Goal: Task Accomplishment & Management: Use online tool/utility

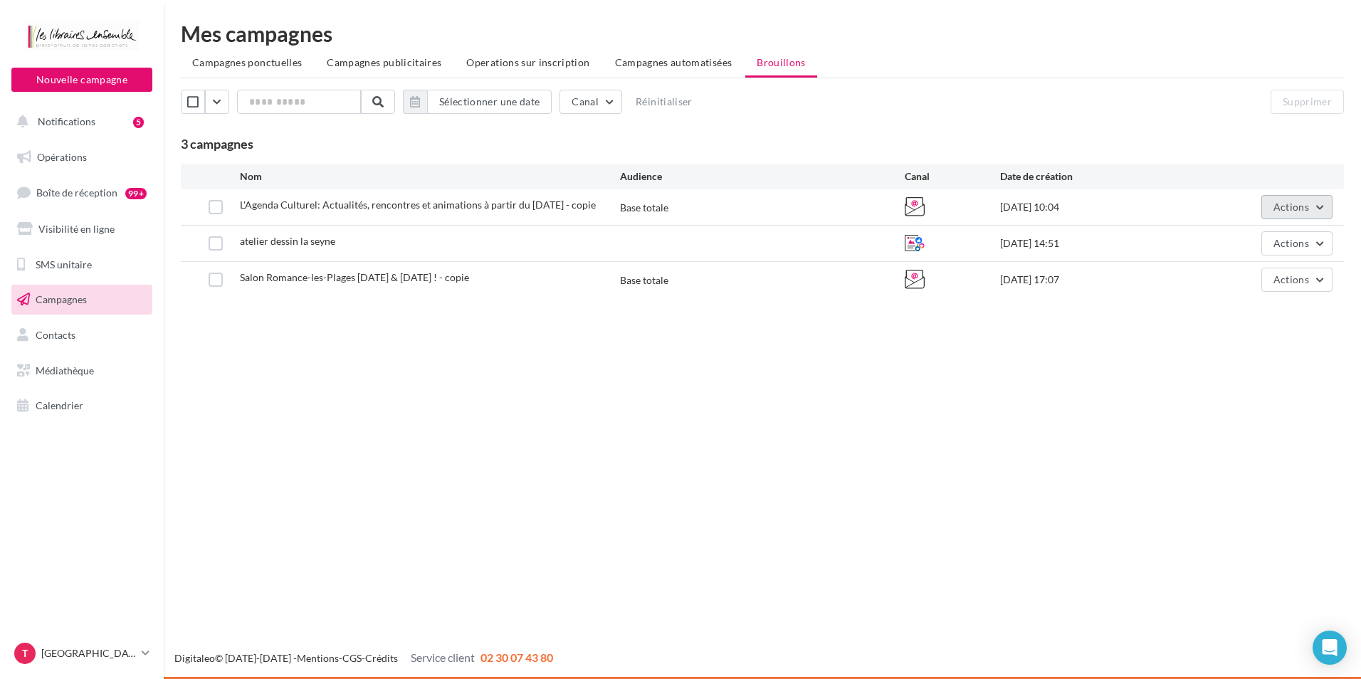
click at [1304, 206] on span "Actions" at bounding box center [1292, 207] width 36 height 12
click at [1252, 232] on button "Editer" at bounding box center [1261, 240] width 142 height 37
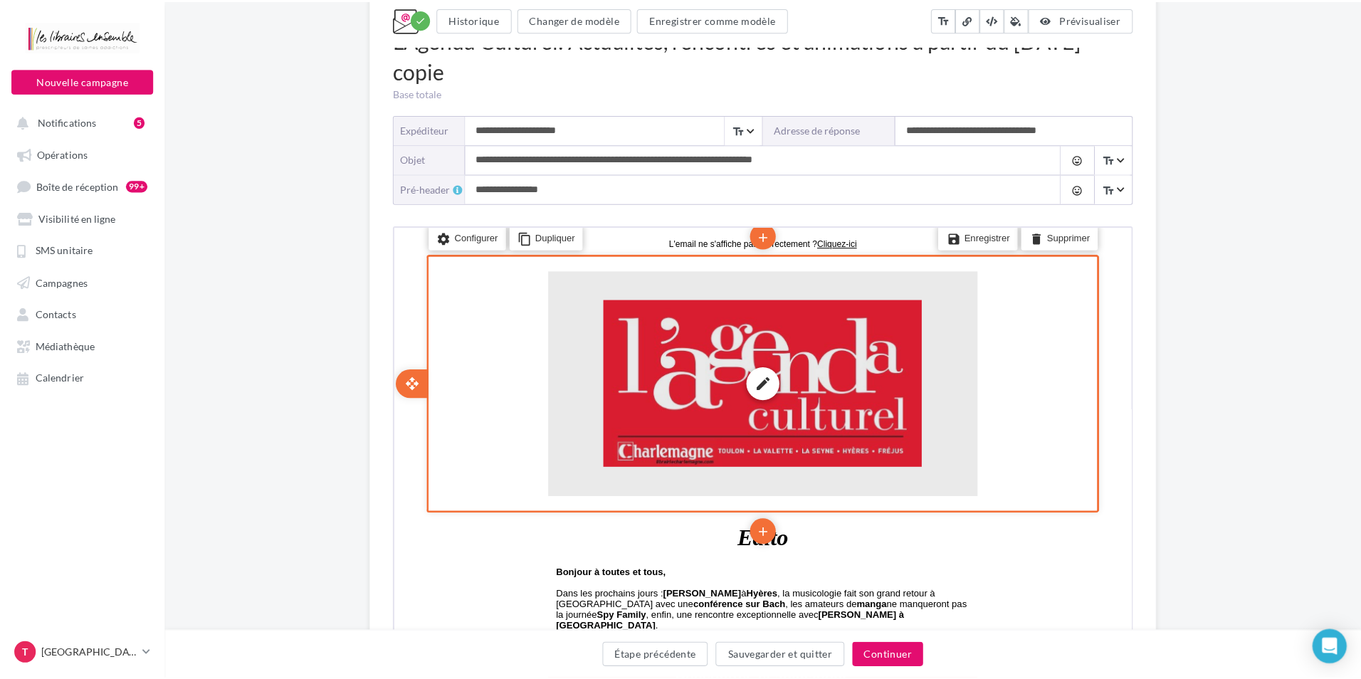
scroll to position [142, 0]
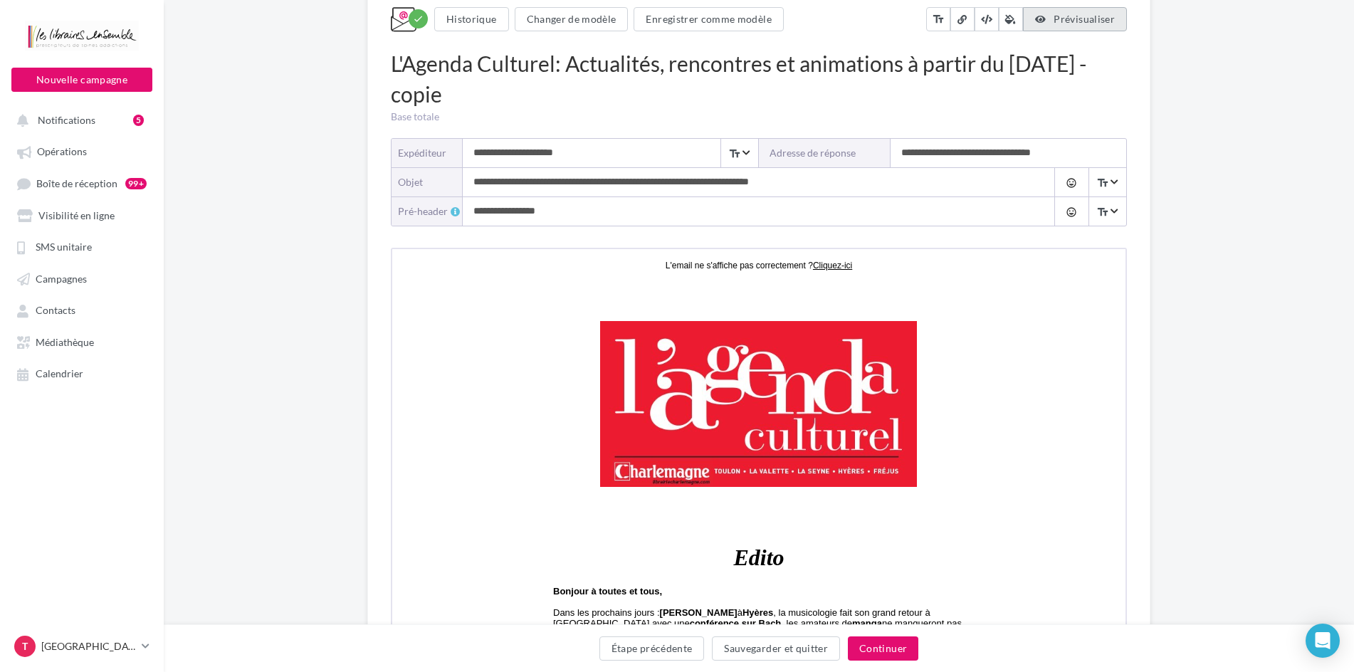
click at [1084, 25] on button "Prévisualiser" at bounding box center [1075, 19] width 104 height 24
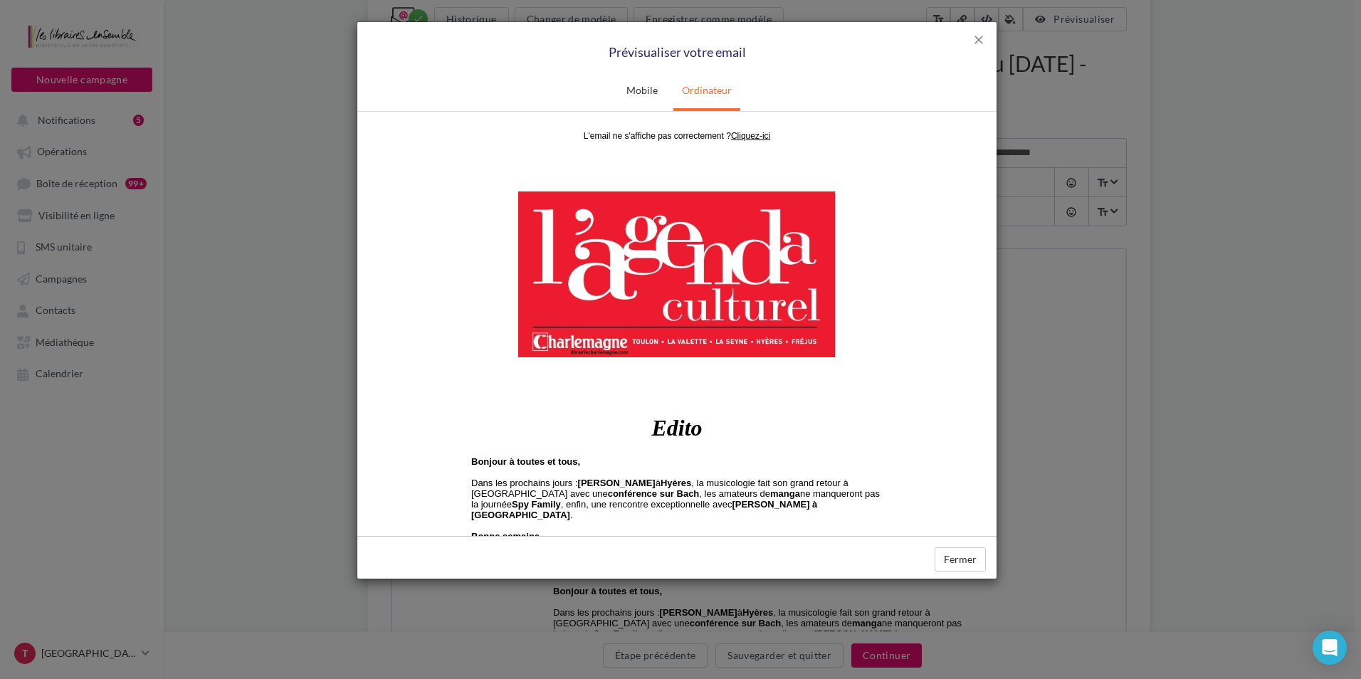
scroll to position [0, 0]
click at [652, 278] on img at bounding box center [676, 274] width 427 height 224
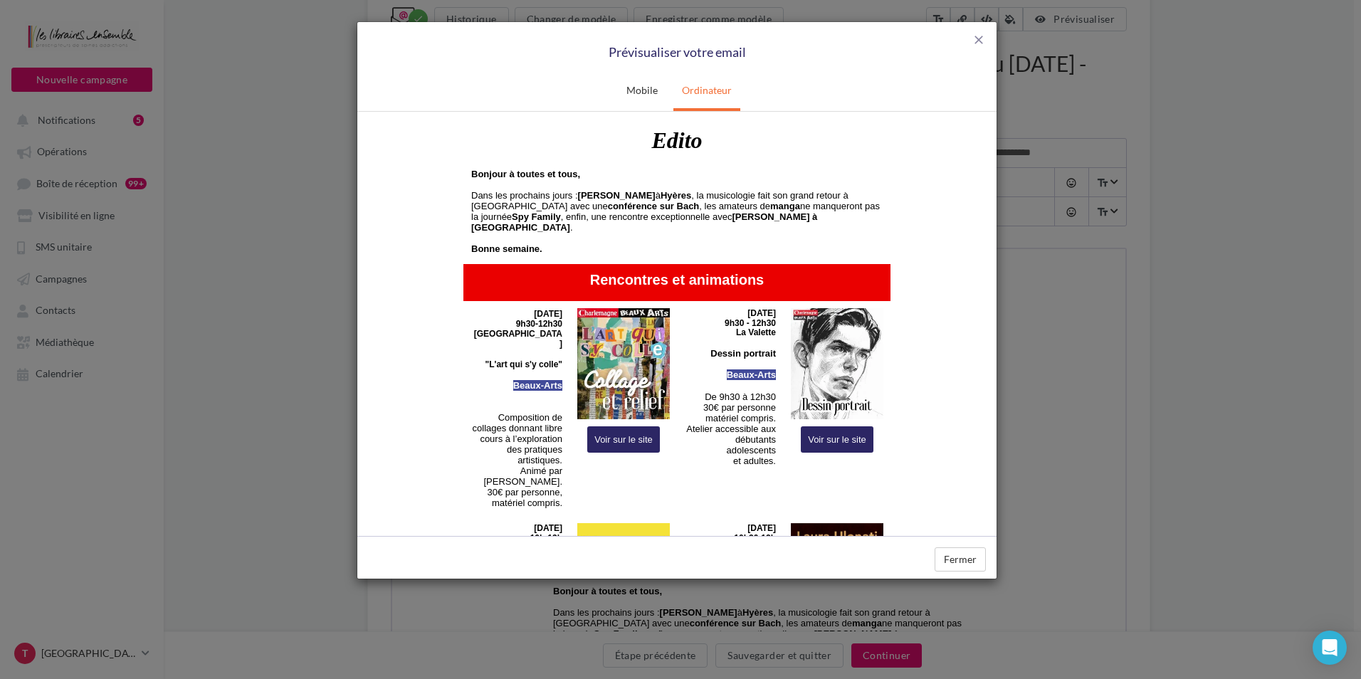
scroll to position [356, 0]
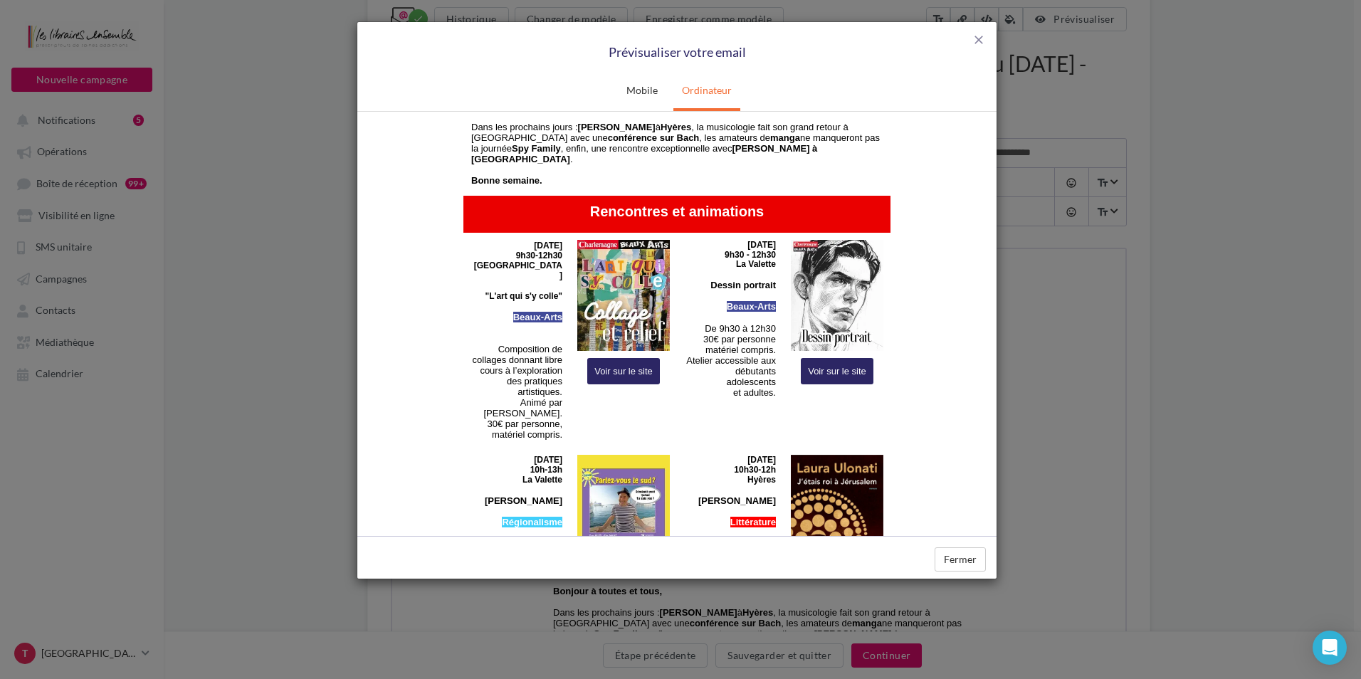
click at [617, 318] on img at bounding box center [623, 294] width 93 height 111
click at [982, 38] on span "close" at bounding box center [979, 40] width 14 height 14
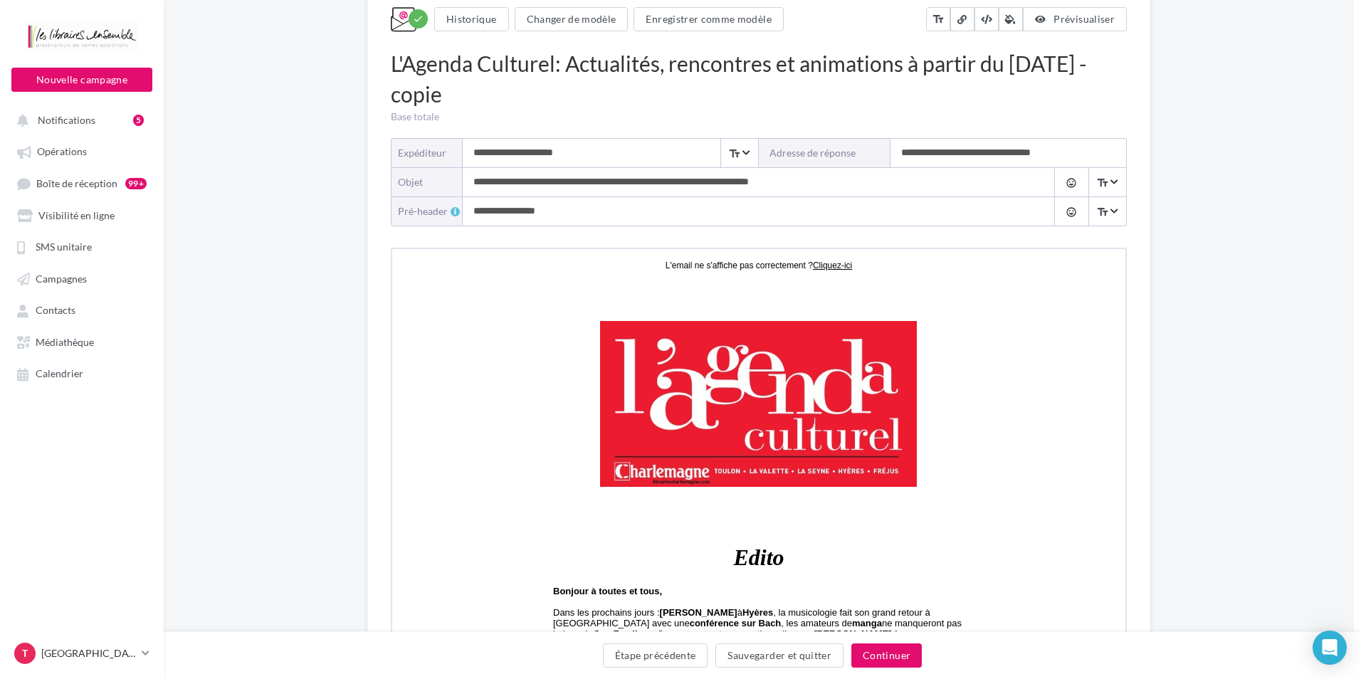
scroll to position [0, 0]
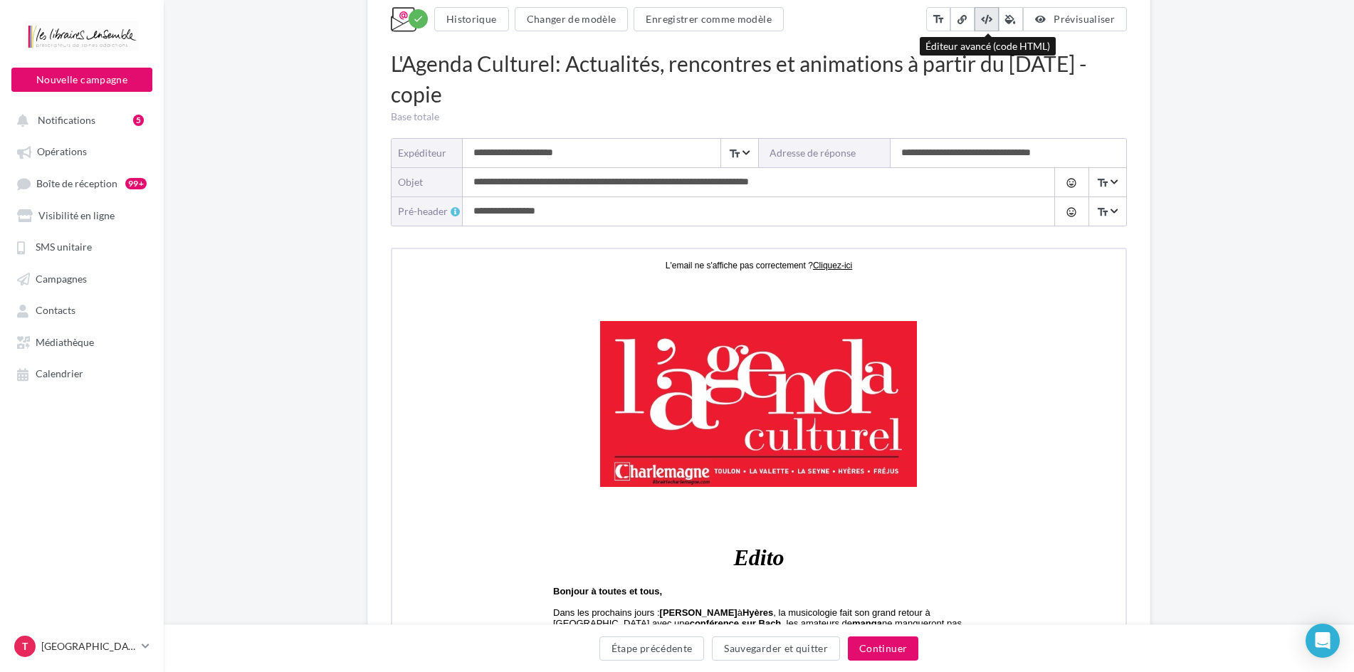
click at [986, 28] on button at bounding box center [987, 19] width 24 height 24
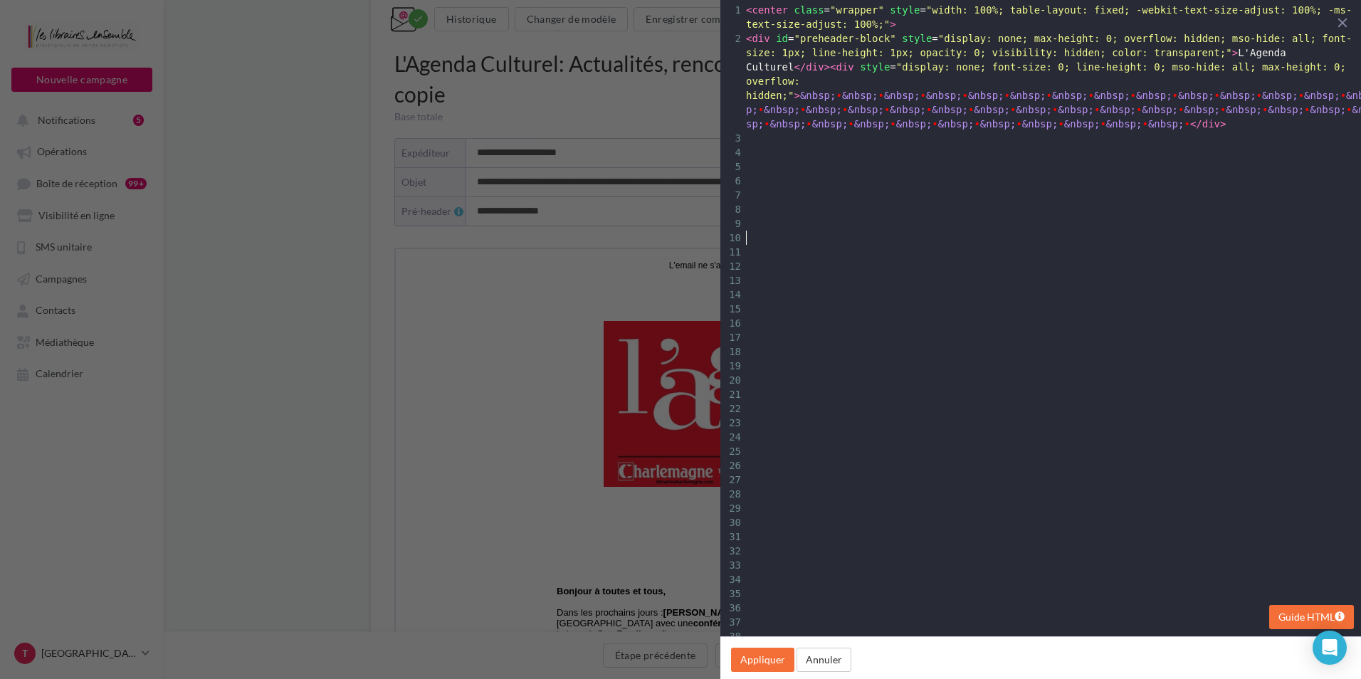
click at [871, 245] on pre "​" at bounding box center [1059, 252] width 632 height 14
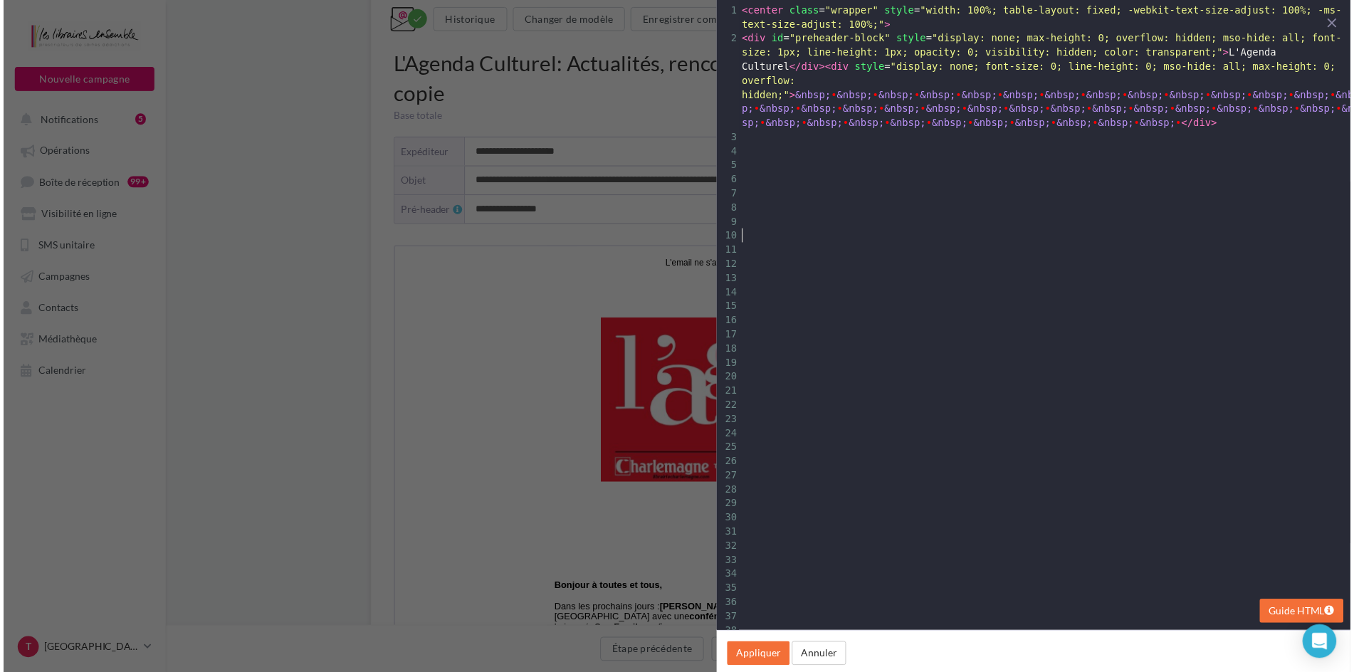
scroll to position [1, 0]
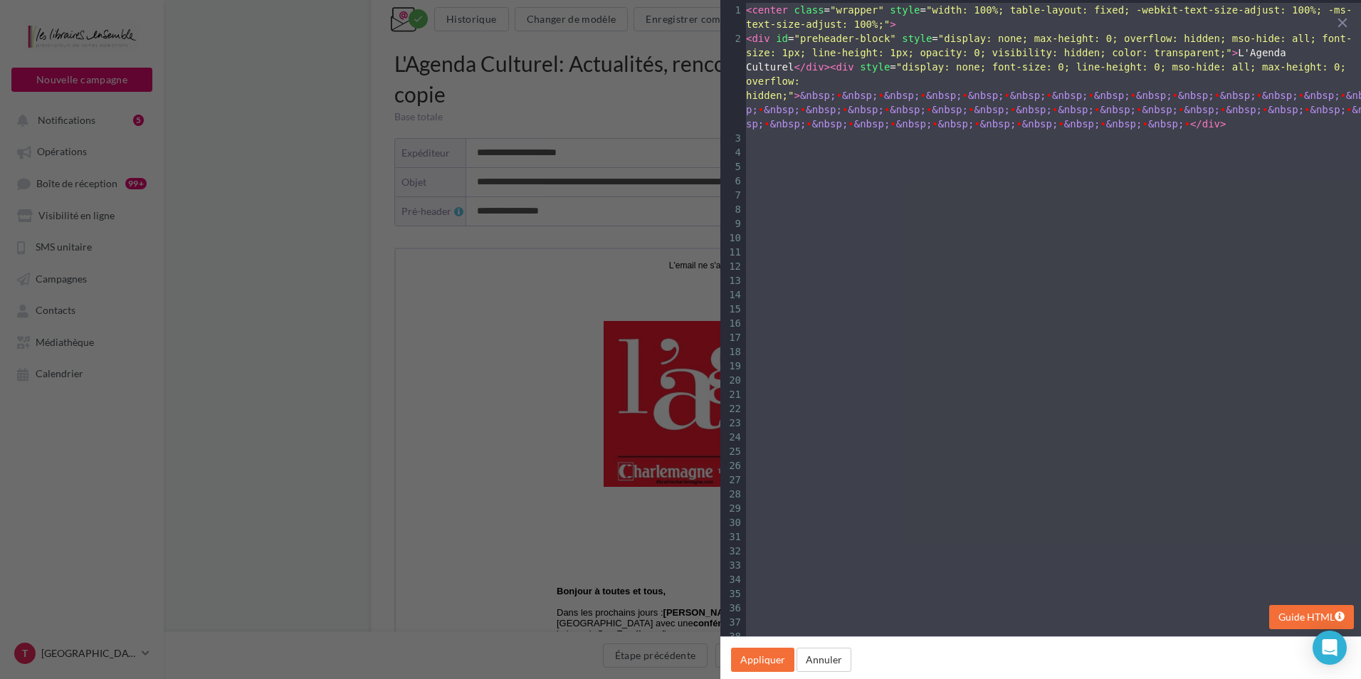
type textarea "*"
click at [505, 451] on div "close * x </ center > 1 < center class = "wrapper" style = "width: 100%; table-…" at bounding box center [680, 339] width 1361 height 679
click at [829, 666] on button "Annuler" at bounding box center [824, 660] width 55 height 24
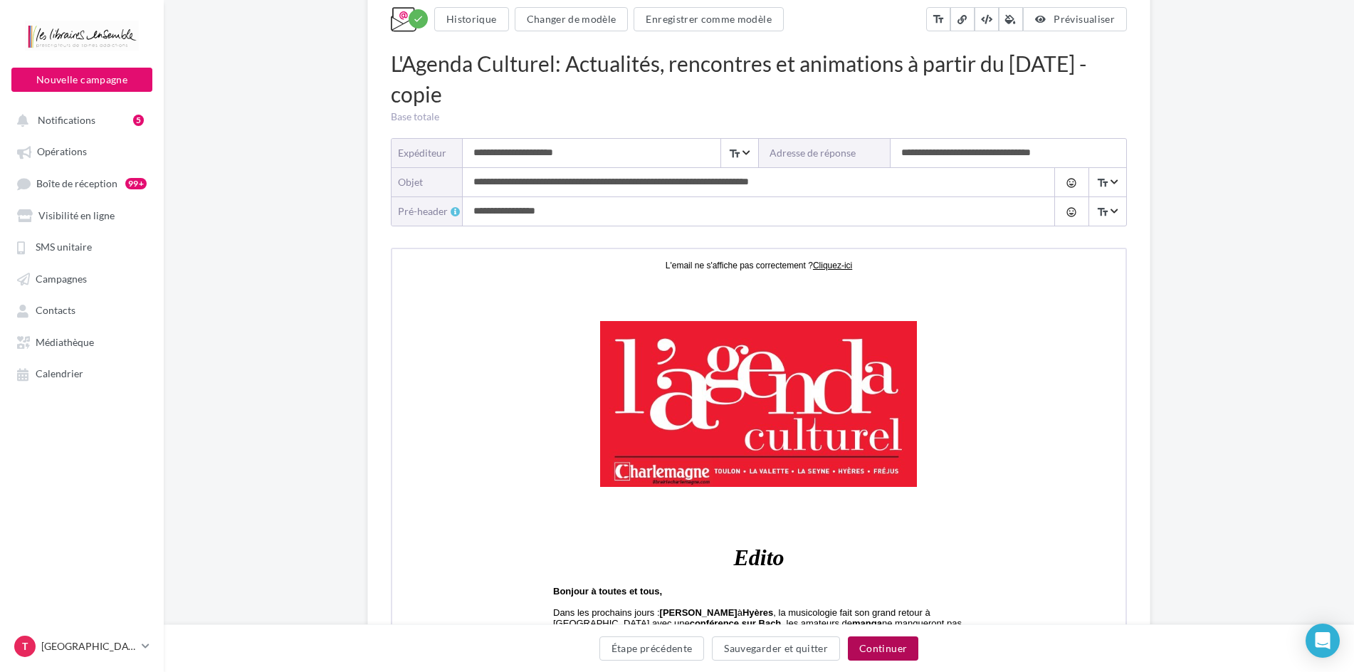
click at [884, 646] on button "Continuer" at bounding box center [883, 648] width 70 height 24
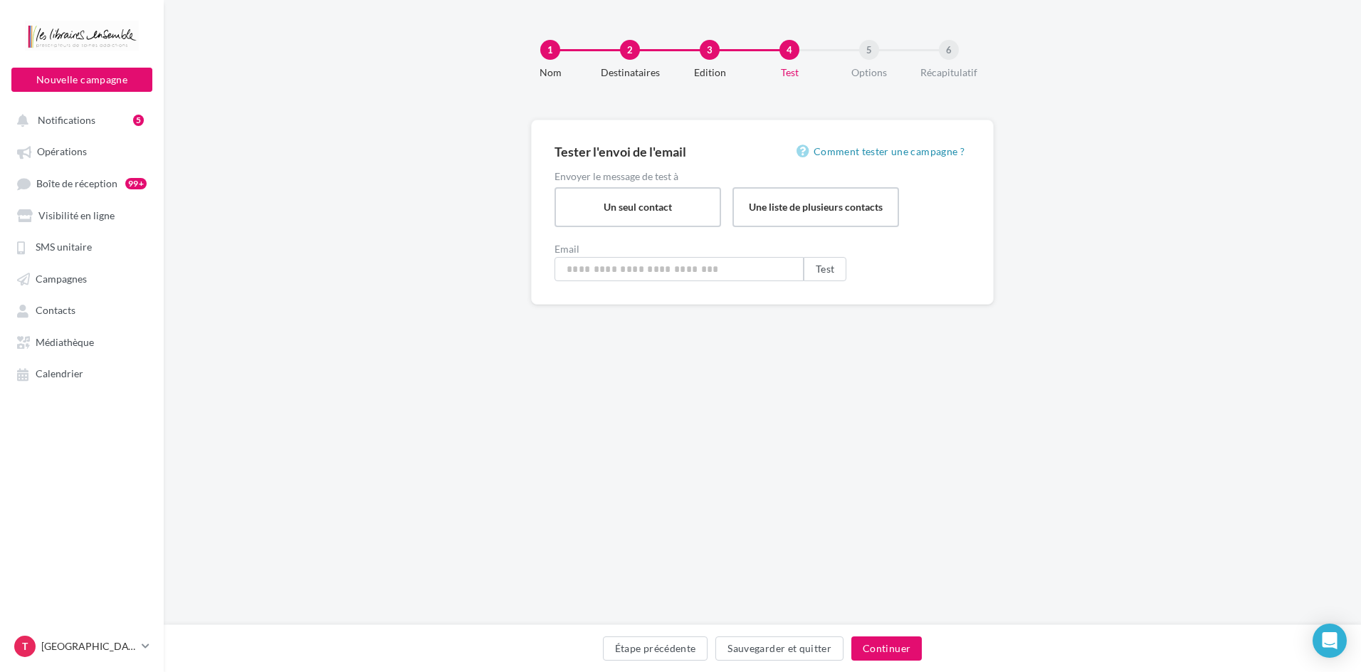
type input "**********"
click at [884, 646] on button "Continuer" at bounding box center [886, 648] width 70 height 24
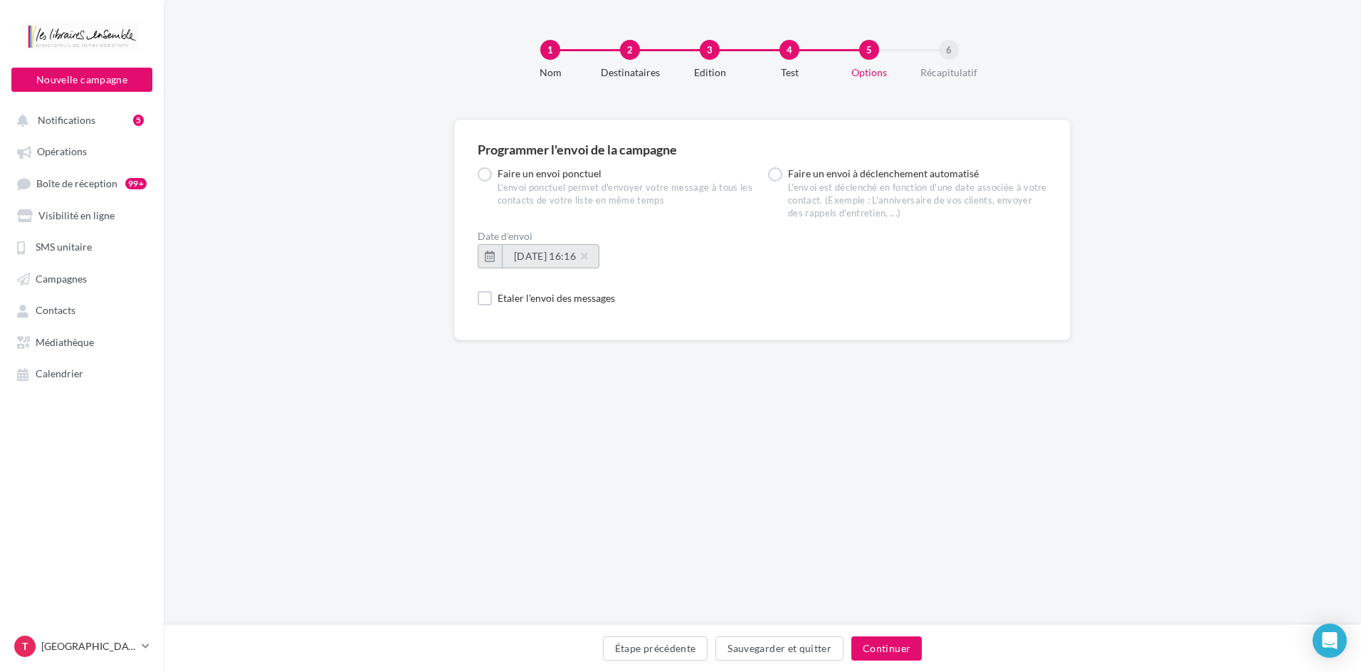
click at [552, 253] on span "02/10/2025 à 16:16" at bounding box center [550, 256] width 73 height 12
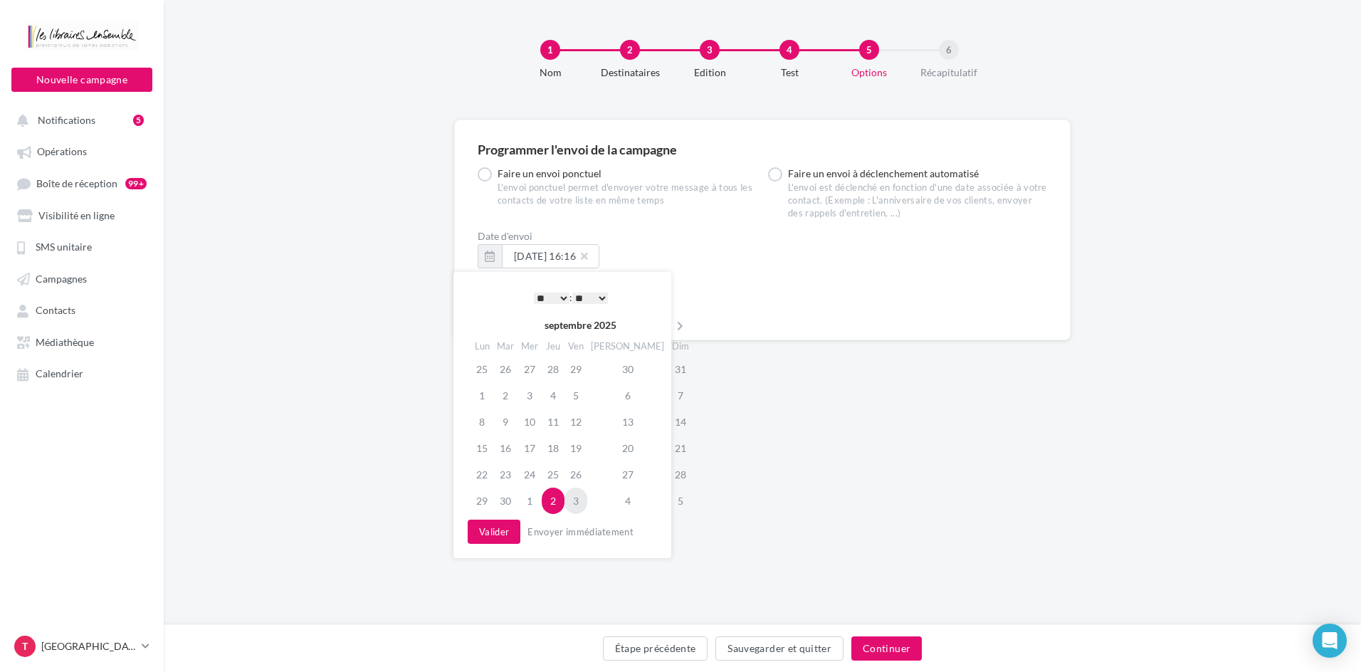
click at [584, 493] on td "3" at bounding box center [576, 501] width 23 height 26
drag, startPoint x: 561, startPoint y: 297, endPoint x: 562, endPoint y: 305, distance: 7.9
click at [561, 297] on select "* * * * * * * * * * ** ** ** ** ** ** ** ** ** ** ** ** ** **" at bounding box center [552, 298] width 36 height 11
click at [501, 534] on button "Valider" at bounding box center [494, 532] width 53 height 24
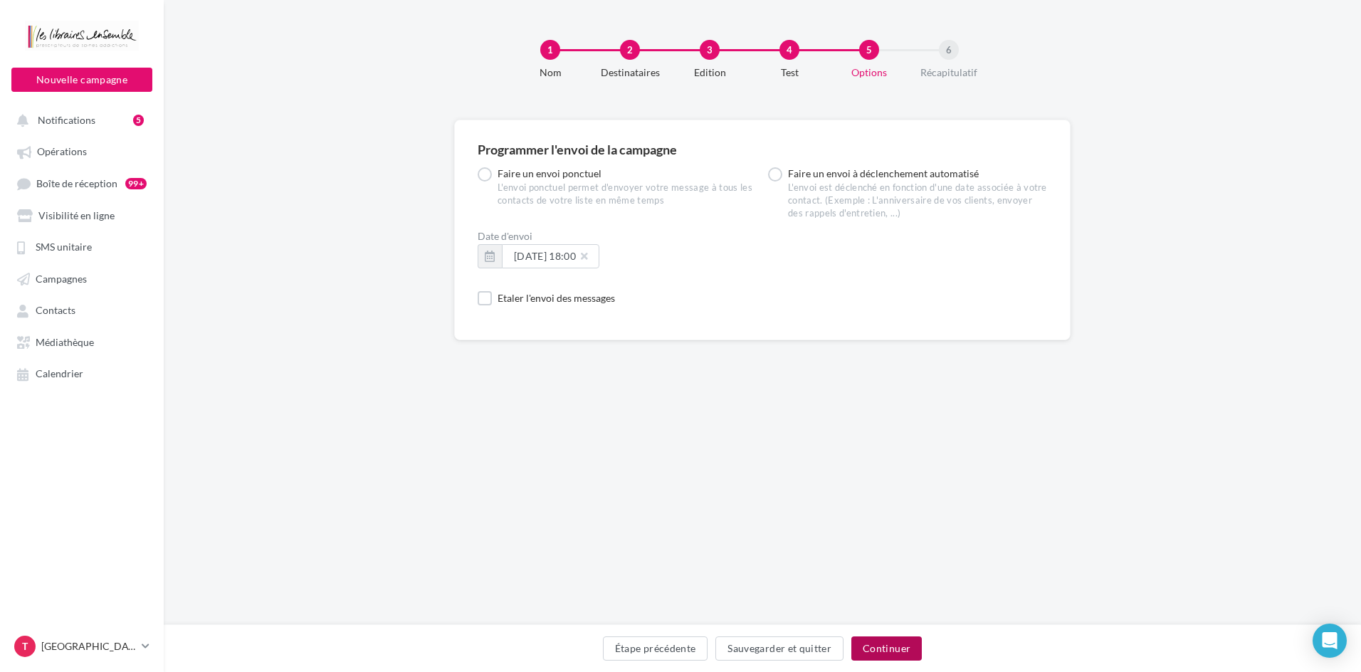
click at [887, 646] on button "Continuer" at bounding box center [886, 648] width 70 height 24
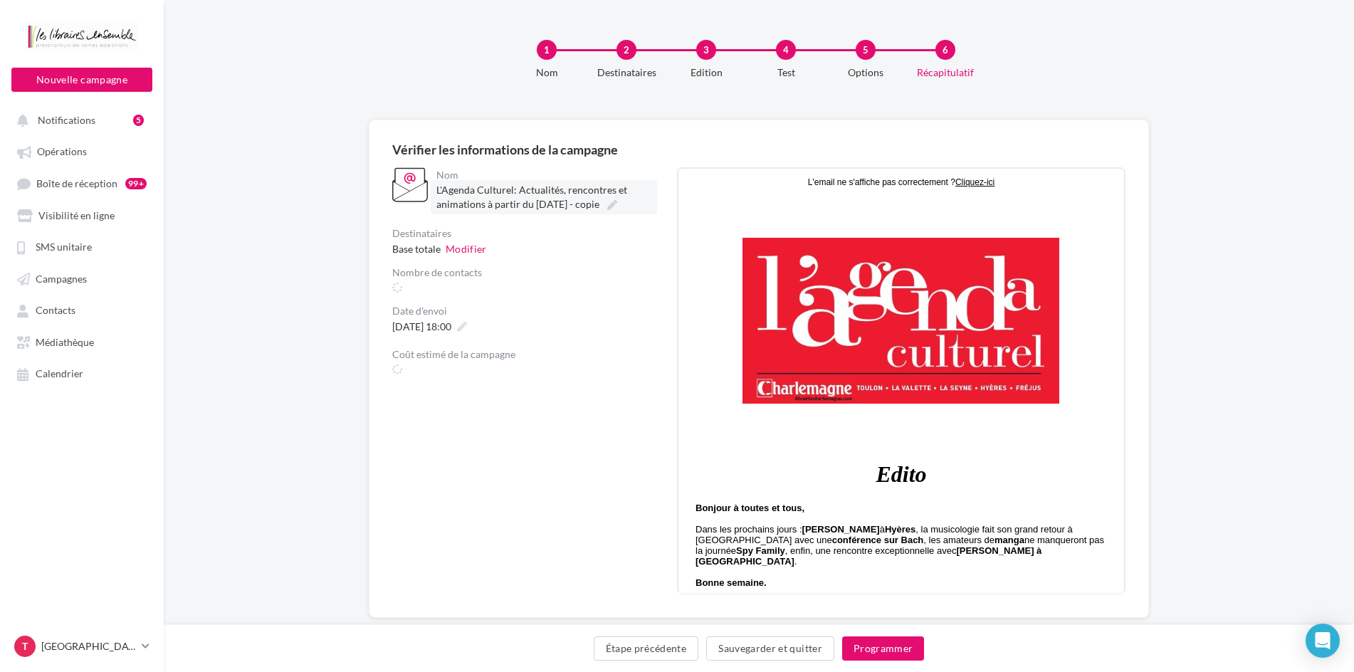
click at [617, 209] on icon at bounding box center [612, 205] width 10 height 10
click at [562, 204] on input "**********" at bounding box center [498, 192] width 125 height 24
type input "**********"
click at [510, 263] on div "**********" at bounding box center [528, 269] width 273 height 204
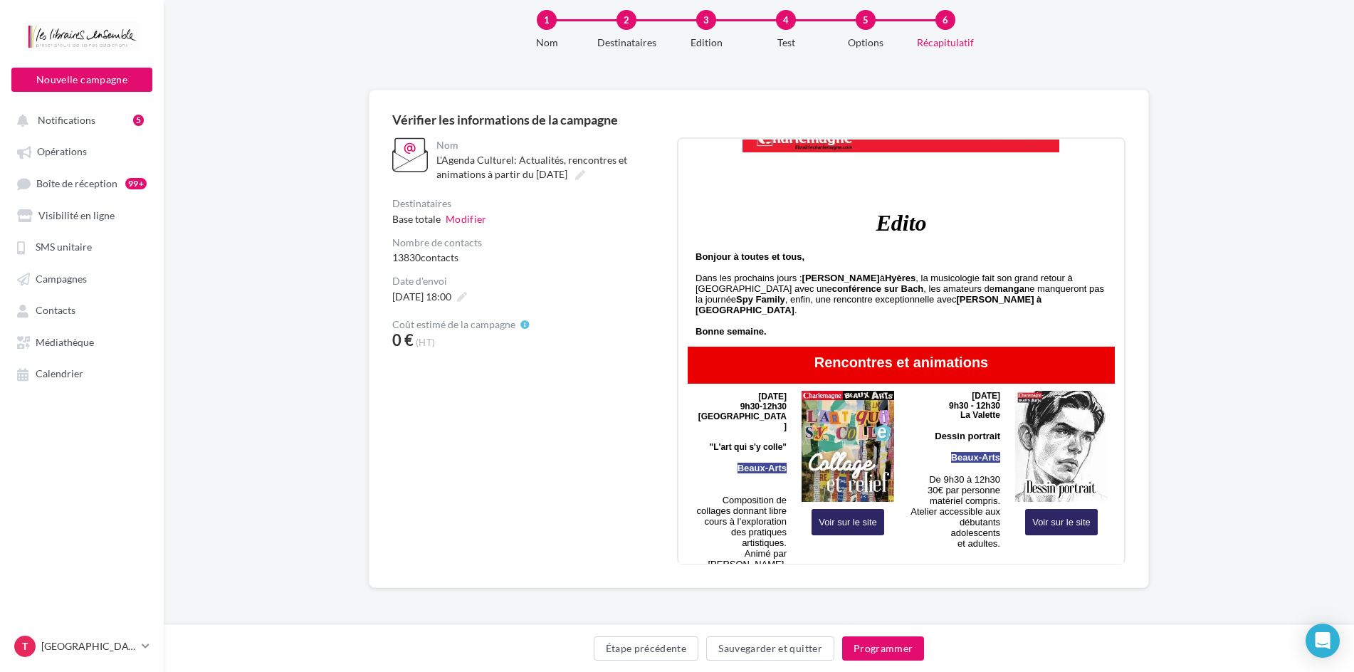
scroll to position [0, 0]
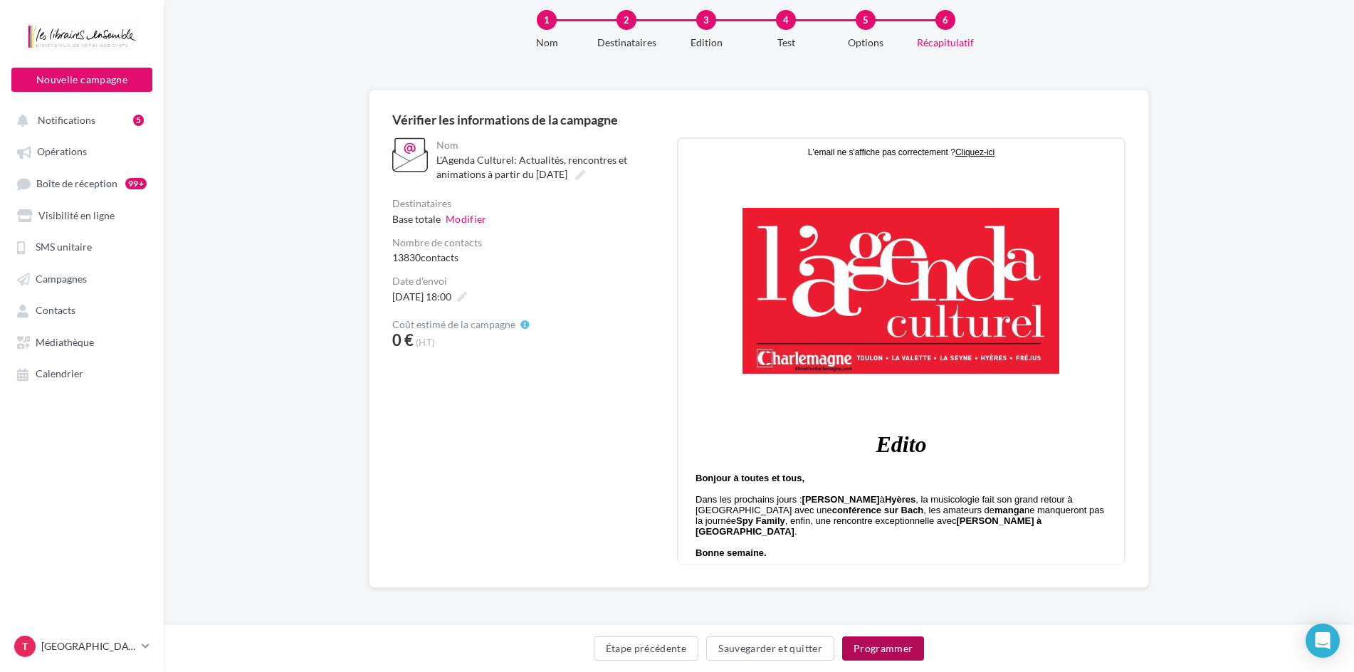
click at [901, 647] on button "Programmer" at bounding box center [883, 648] width 83 height 24
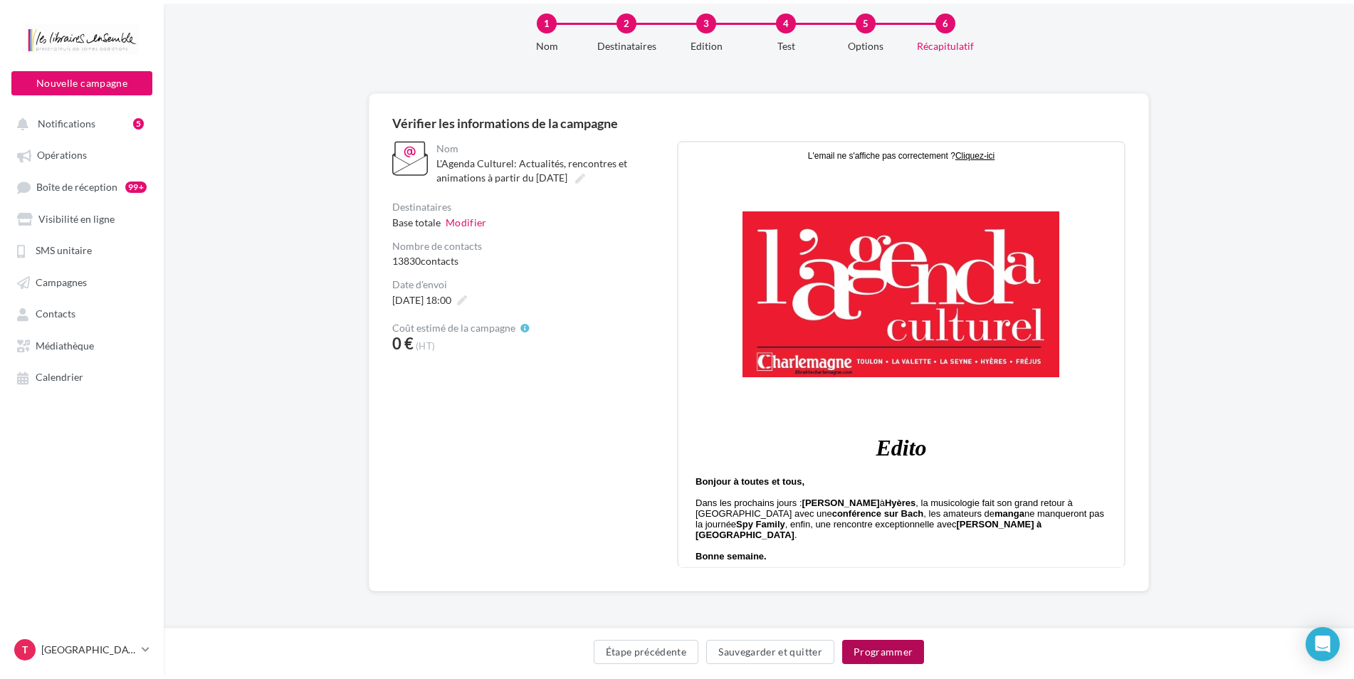
scroll to position [23, 0]
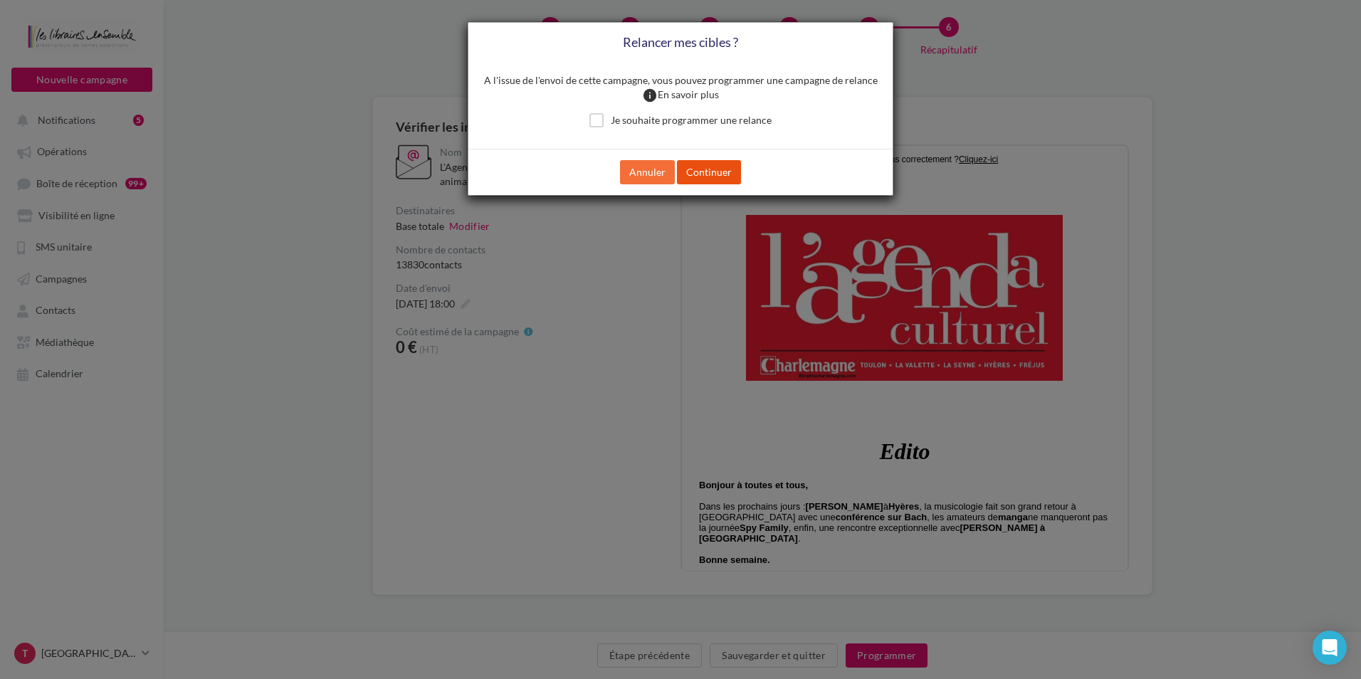
click at [700, 171] on button "Continuer" at bounding box center [709, 172] width 64 height 24
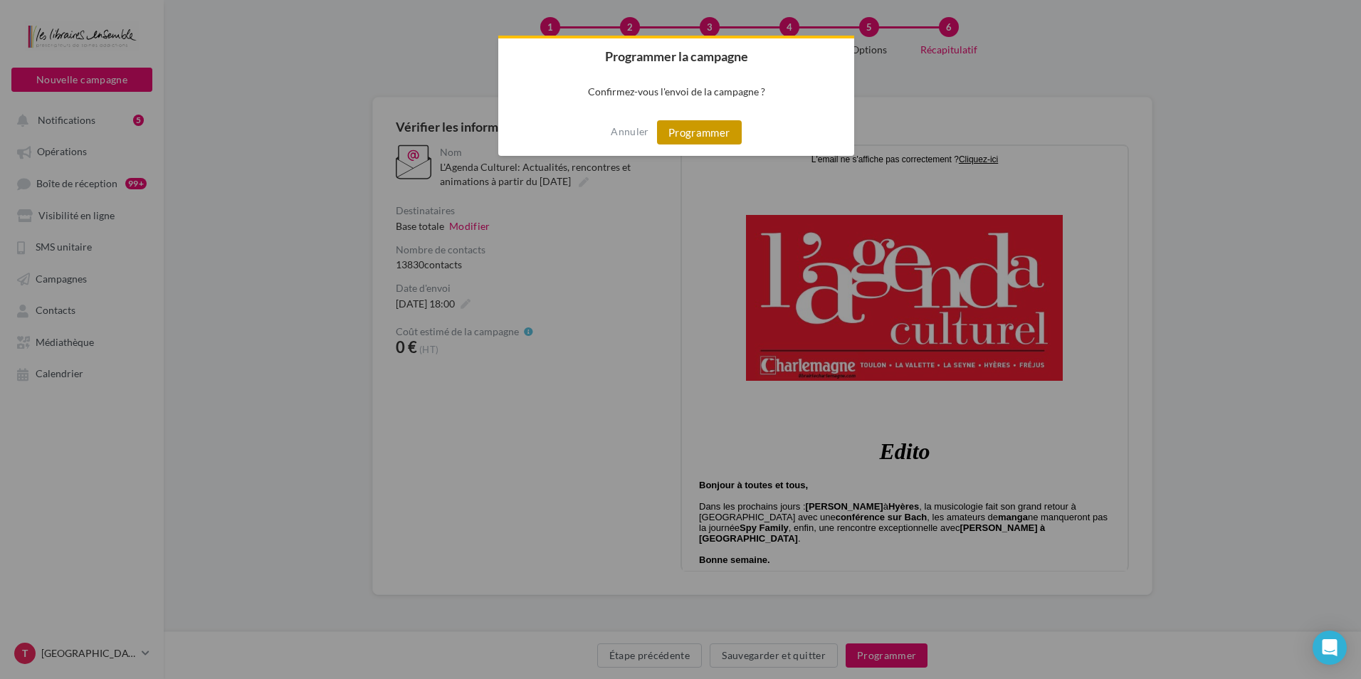
click at [706, 135] on button "Programmer" at bounding box center [699, 132] width 85 height 24
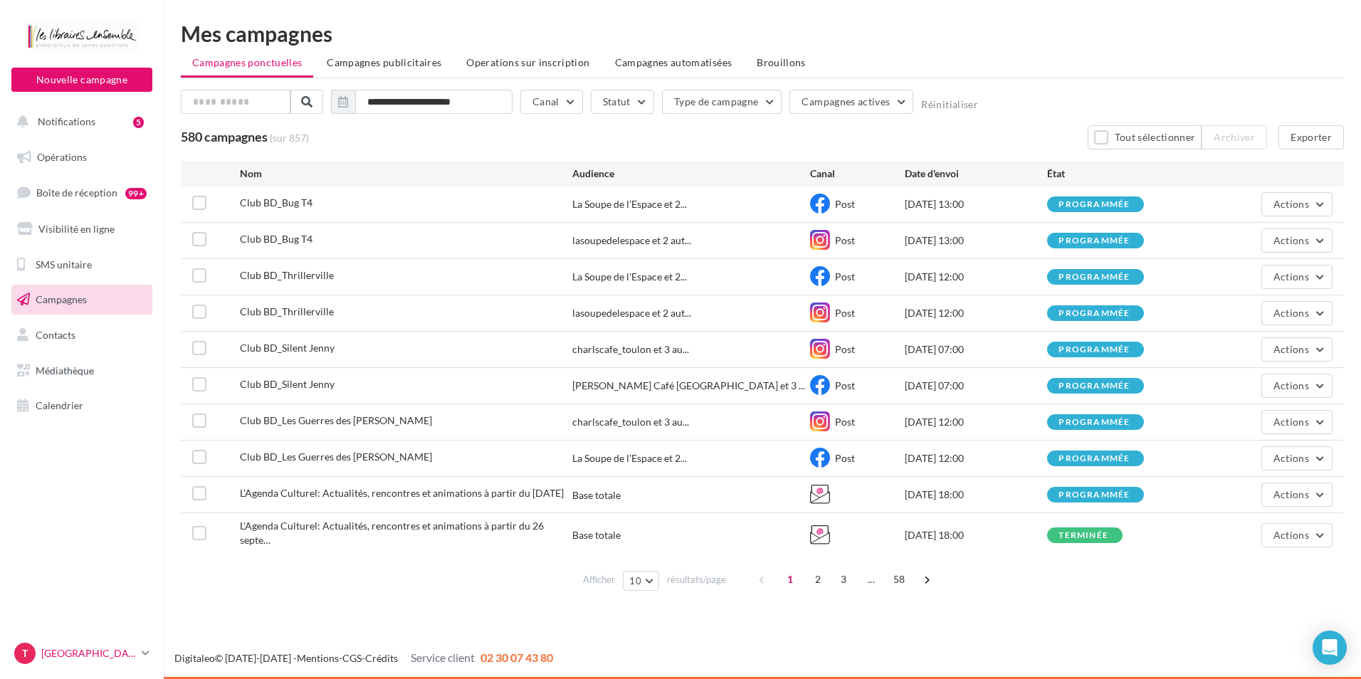
click at [140, 646] on link "T TOULON cavailles.remi4" at bounding box center [81, 653] width 141 height 27
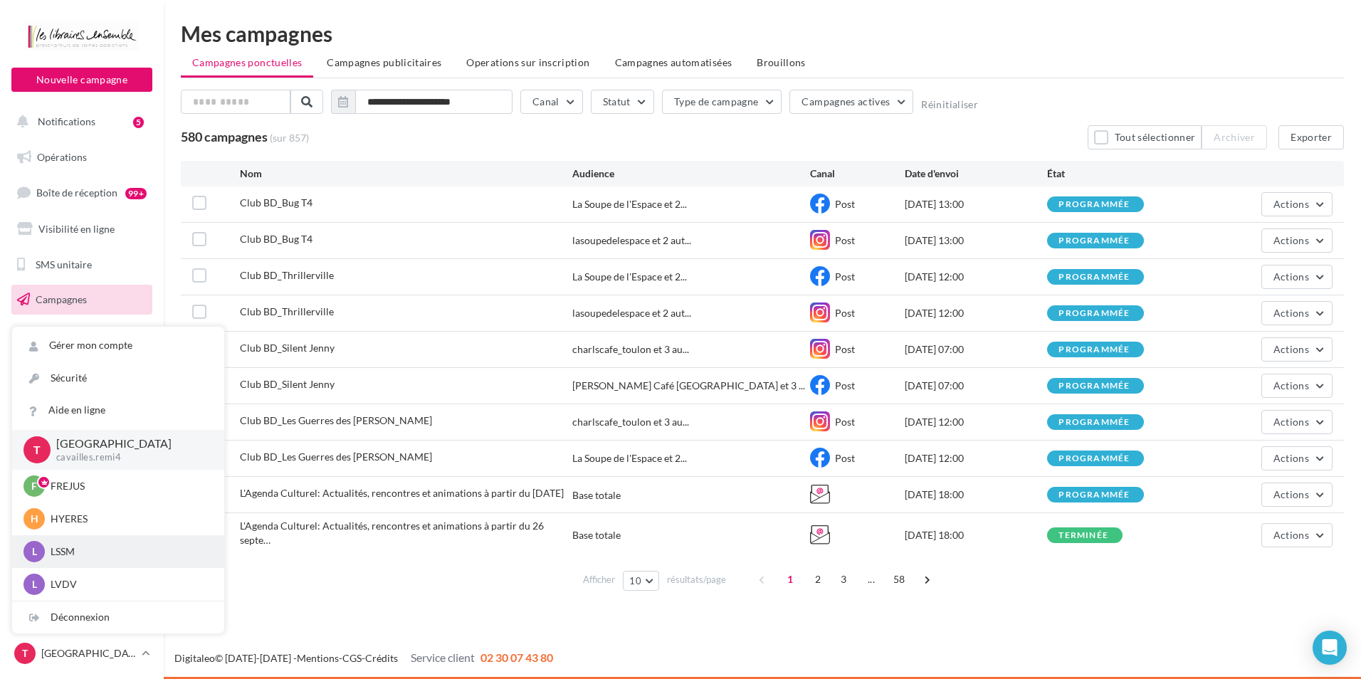
click at [72, 554] on p "LSSM" at bounding box center [129, 552] width 157 height 14
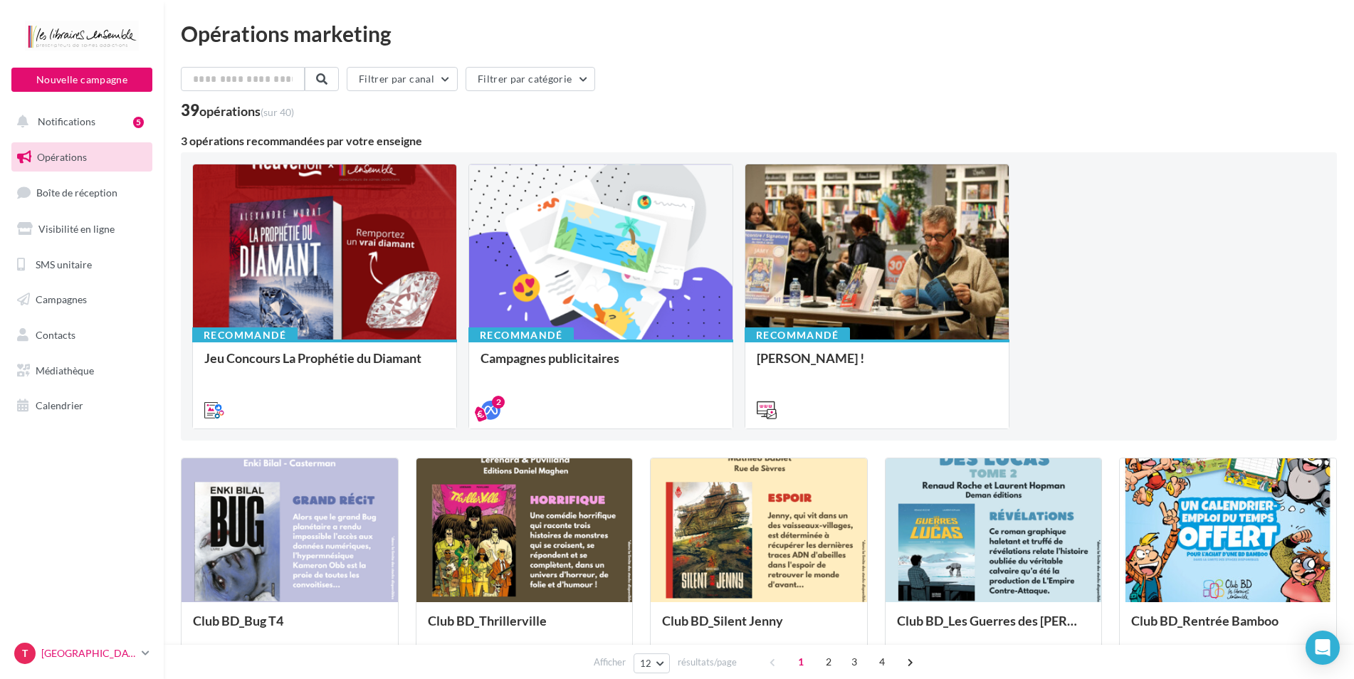
click at [105, 649] on p "[GEOGRAPHIC_DATA]" at bounding box center [88, 653] width 95 height 14
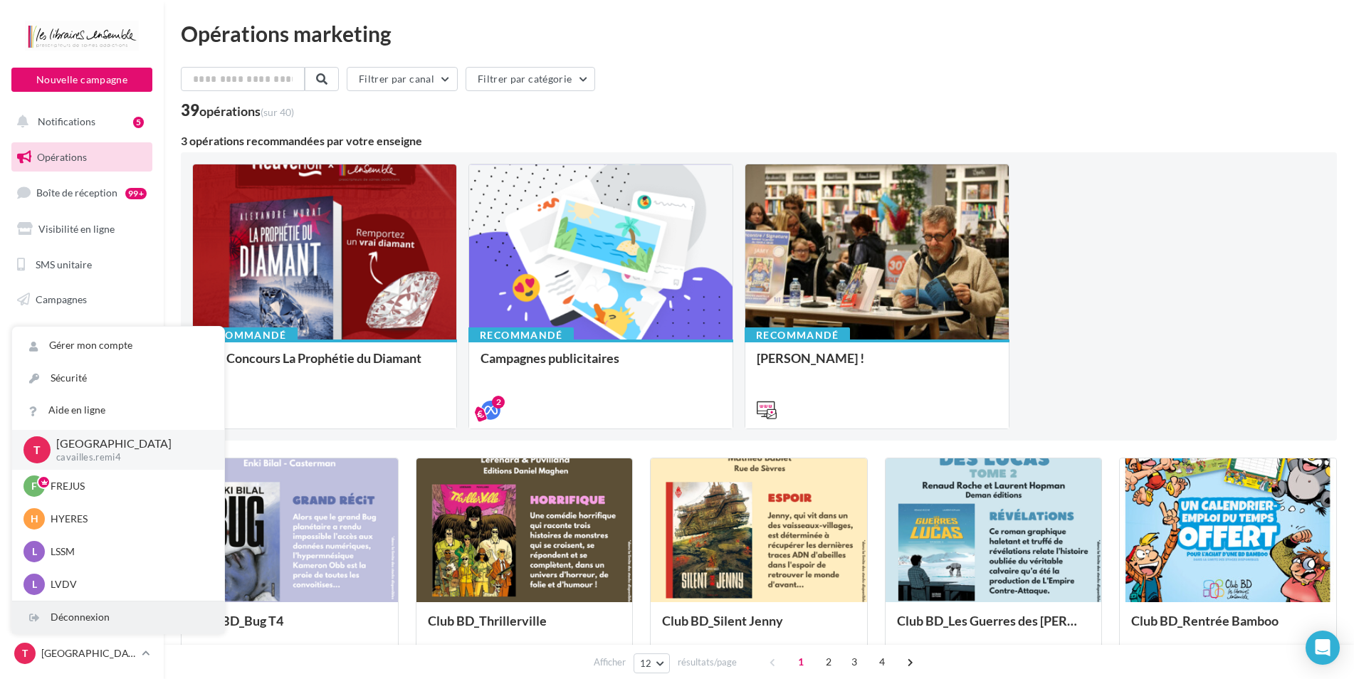
click at [107, 617] on div "Déconnexion" at bounding box center [118, 618] width 212 height 32
